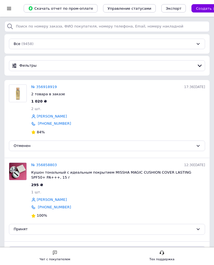
click at [51, 88] on link "№ 356918919" at bounding box center [44, 87] width 26 height 4
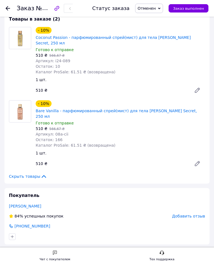
scroll to position [30, 0]
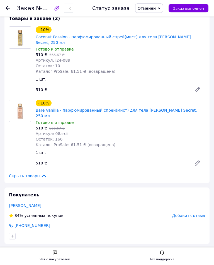
click at [199, 214] on span "Добавить отзыв" at bounding box center [188, 216] width 33 height 4
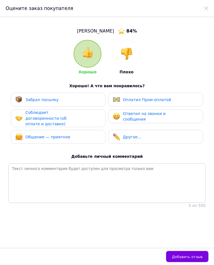
scroll to position [0, 0]
click at [126, 59] on img at bounding box center [126, 54] width 12 height 12
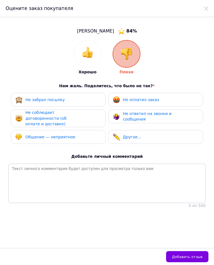
click at [144, 98] on span "Не оплатил заказ" at bounding box center [141, 100] width 36 height 4
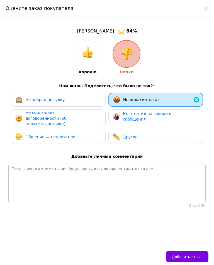
click at [144, 117] on div "Не ответил на звонки и сообщения" at bounding box center [149, 116] width 53 height 11
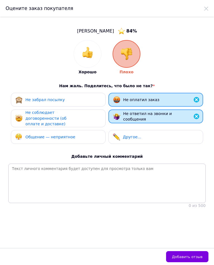
click at [81, 118] on div "Не соблюдает договоренности (об оплате и доставке)" at bounding box center [58, 118] width 86 height 17
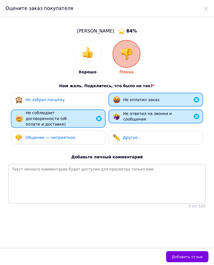
click at [189, 257] on span "Добавить отзыв" at bounding box center [187, 257] width 31 height 4
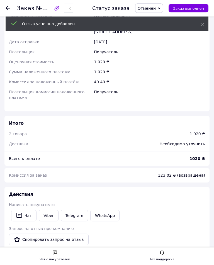
scroll to position [354, 0]
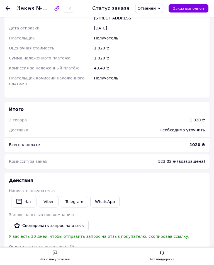
click at [4, 8] on div "Заказ №356918919 Статус заказа Отменен Принят Выполнен Оплаченный Отправлено на…" at bounding box center [107, 8] width 214 height 17
click at [9, 8] on use at bounding box center [8, 8] width 4 height 4
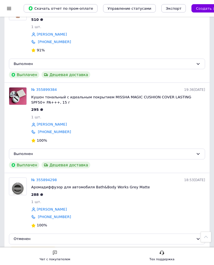
scroll to position [1536, 0]
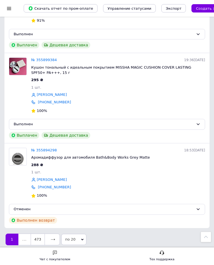
click at [55, 238] on icon at bounding box center [53, 240] width 4 height 4
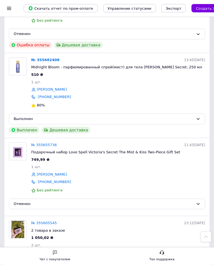
scroll to position [628, 0]
click at [51, 143] on link "№ 355655736" at bounding box center [44, 145] width 26 height 4
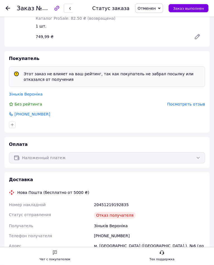
scroll to position [86, 0]
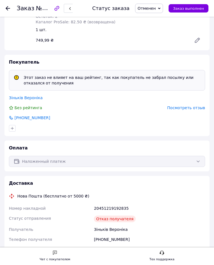
click at [201, 106] on span "Посмотреть отзыв" at bounding box center [186, 108] width 38 height 4
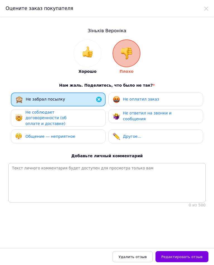
click at [142, 98] on span "Не оплатил заказ" at bounding box center [141, 99] width 36 height 4
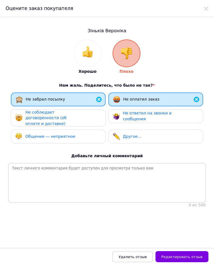
click at [66, 117] on span "Не соблюдает договоренности (об оплате и доставке)" at bounding box center [45, 118] width 41 height 16
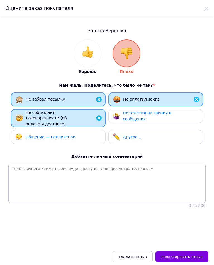
click at [144, 114] on span "Не ответил на звонки и сообщения" at bounding box center [147, 116] width 49 height 10
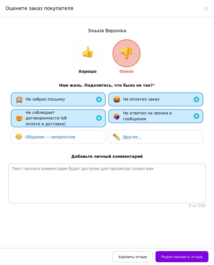
click at [184, 257] on span "Редактировать отзыв" at bounding box center [181, 257] width 41 height 4
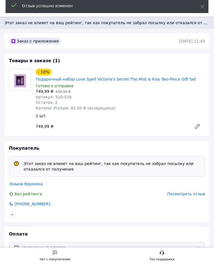
scroll to position [86, 0]
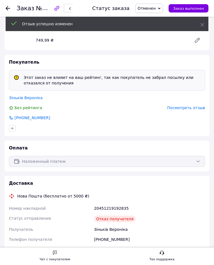
click at [9, 6] on icon at bounding box center [8, 8] width 4 height 4
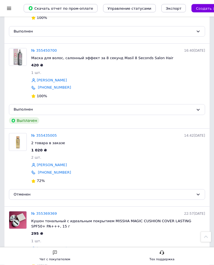
scroll to position [1211, 0]
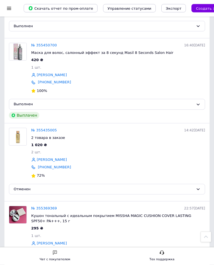
click at [51, 129] on link "№ 355435005" at bounding box center [44, 131] width 26 height 4
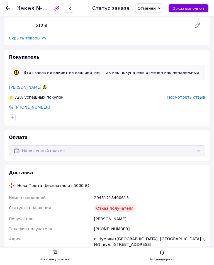
scroll to position [180, 0]
click at [198, 95] on span "Посмотреть отзыв" at bounding box center [186, 97] width 38 height 4
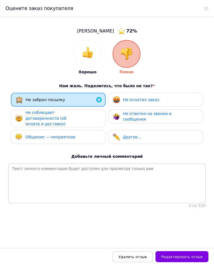
scroll to position [0, 0]
click at [144, 99] on span "Не оплатил заказ" at bounding box center [141, 100] width 36 height 4
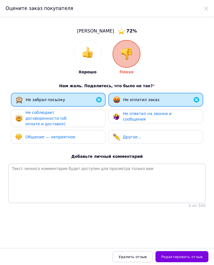
click at [144, 118] on div "Не ответил на звонки и сообщения" at bounding box center [149, 116] width 53 height 11
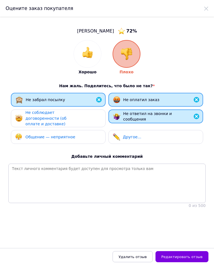
click at [75, 115] on div "Не соблюдает договоренности (об оплате и доставке)" at bounding box center [51, 118] width 53 height 17
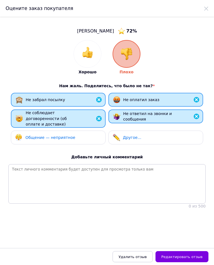
click at [187, 260] on button "Редактировать отзыв" at bounding box center [181, 256] width 53 height 11
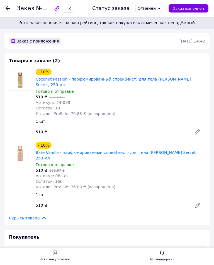
click at [8, 9] on icon at bounding box center [8, 8] width 4 height 4
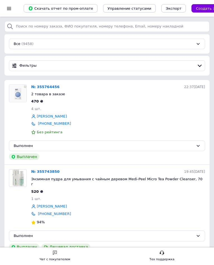
click at [11, 9] on div at bounding box center [9, 8] width 7 height 5
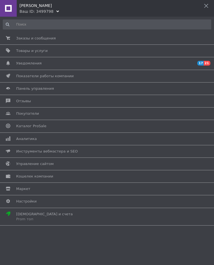
click at [28, 3] on div "[PERSON_NAME]" at bounding box center [116, 4] width 194 height 8
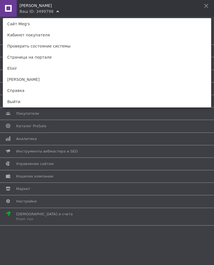
click at [19, 69] on link "Elixir" at bounding box center [107, 68] width 208 height 11
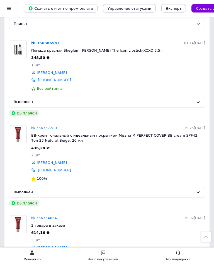
scroll to position [1653, 0]
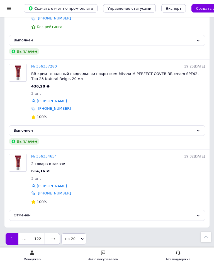
click at [53, 237] on icon at bounding box center [53, 239] width 4 height 4
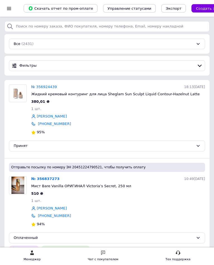
click at [10, 10] on div at bounding box center [9, 8] width 7 height 5
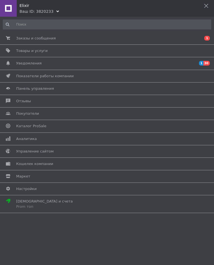
click at [26, 6] on div "Elixir" at bounding box center [116, 4] width 194 height 8
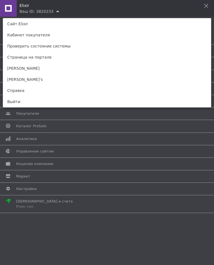
click at [21, 81] on link "[PERSON_NAME]" at bounding box center [107, 79] width 208 height 11
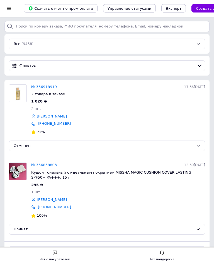
scroll to position [1, 0]
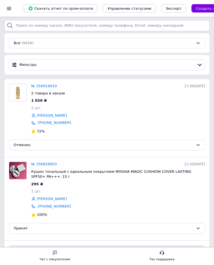
click at [10, 8] on div at bounding box center [9, 8] width 7 height 5
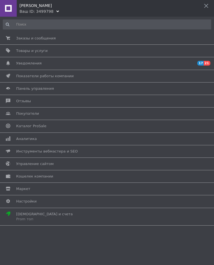
scroll to position [0, 0]
click at [29, 10] on div "Ваш ID: 3499798" at bounding box center [36, 12] width 34 height 6
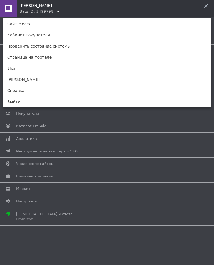
click at [26, 71] on link "Elixir" at bounding box center [107, 68] width 208 height 11
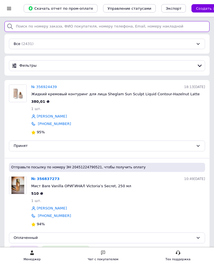
click at [27, 27] on input "search" at bounding box center [106, 26] width 205 height 11
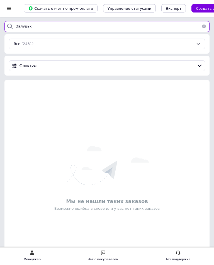
type input "Залуцька"
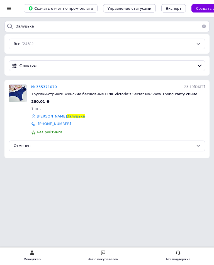
click at [49, 89] on span "№ 355371070" at bounding box center [44, 87] width 26 height 4
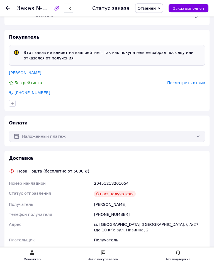
scroll to position [117, 0]
click at [198, 80] on span "Посмотреть отзыв" at bounding box center [186, 82] width 38 height 4
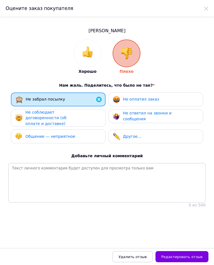
scroll to position [0, 0]
click at [130, 52] on img at bounding box center [126, 53] width 12 height 12
click at [144, 100] on span "Не оплатил заказ" at bounding box center [141, 99] width 36 height 4
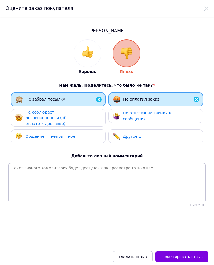
click at [151, 118] on div "Не ответил на звонки и сообщения" at bounding box center [149, 115] width 53 height 11
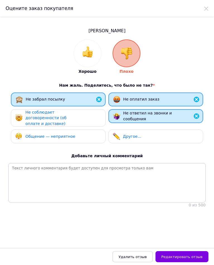
click at [66, 116] on span "Не соблюдает договоренности (об оплате и доставке)" at bounding box center [45, 118] width 41 height 16
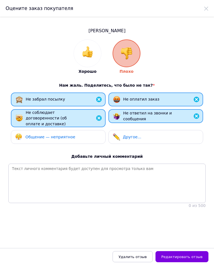
click at [184, 259] on span "Редактировать отзыв" at bounding box center [181, 257] width 41 height 4
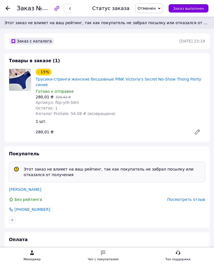
click at [10, 6] on div at bounding box center [8, 9] width 4 height 6
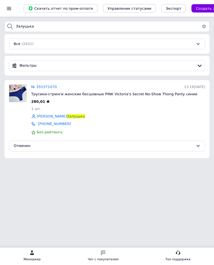
click at [10, 10] on div at bounding box center [9, 8] width 7 height 5
